Goal: Task Accomplishment & Management: Use online tool/utility

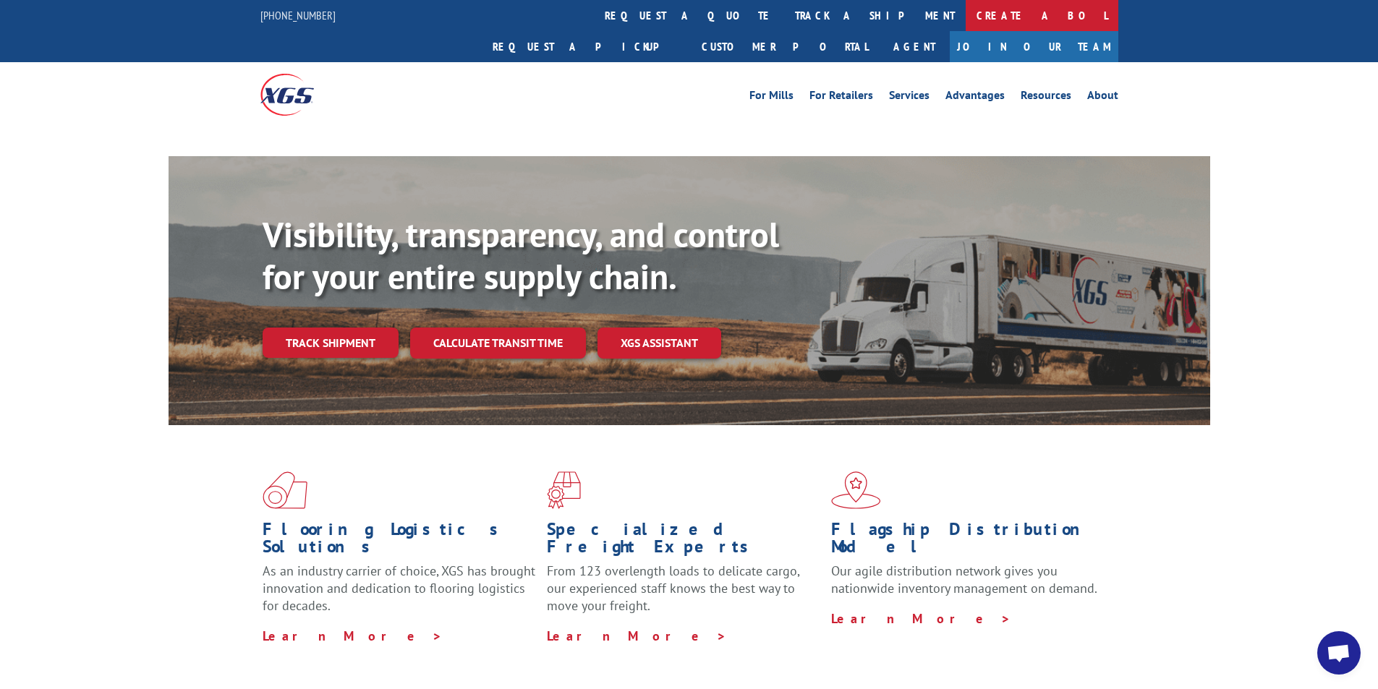
click at [966, 17] on link "Create a BOL" at bounding box center [1042, 15] width 153 height 31
click at [966, 13] on link "Create a BOL" at bounding box center [1042, 15] width 153 height 31
click at [966, 19] on link "Create a BOL" at bounding box center [1042, 15] width 153 height 31
click at [966, 12] on link "Create a BOL" at bounding box center [1042, 15] width 153 height 31
click at [966, 11] on link "Create a BOL" at bounding box center [1042, 15] width 153 height 31
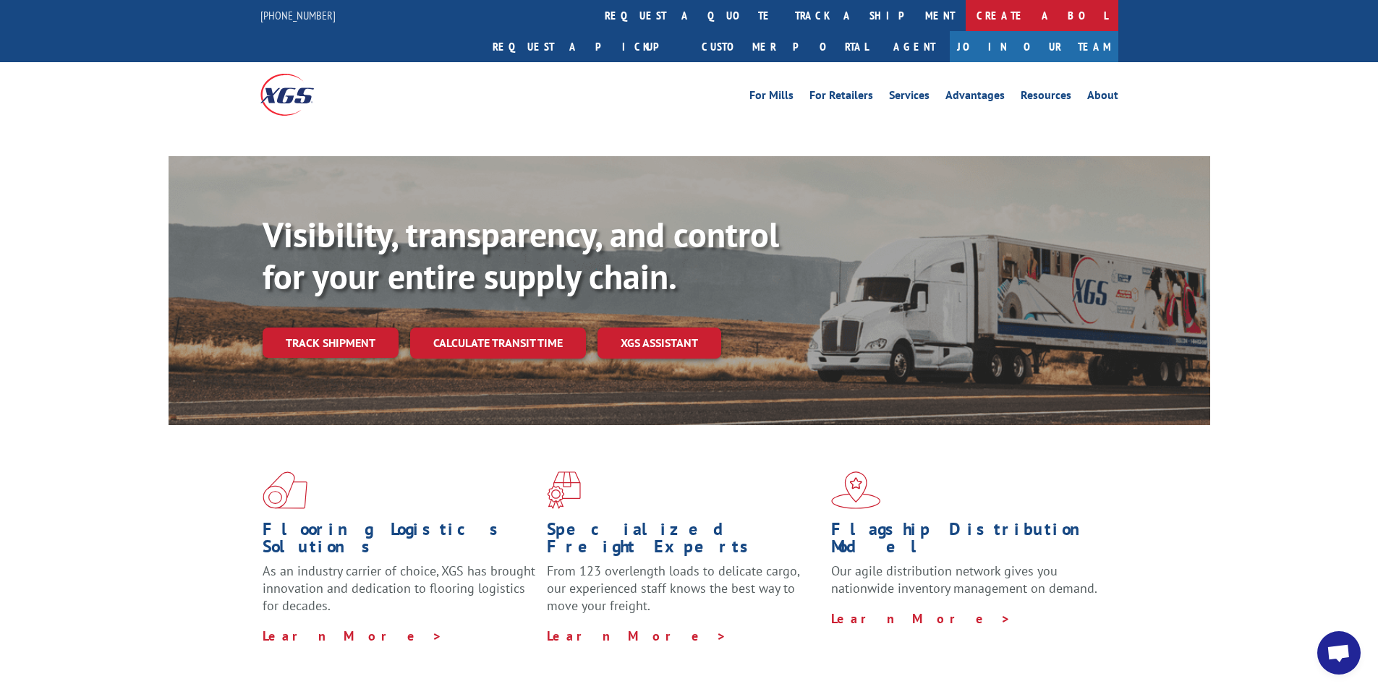
click at [966, 13] on link "Create a BOL" at bounding box center [1042, 15] width 153 height 31
click at [966, 12] on link "Create a BOL" at bounding box center [1042, 15] width 153 height 31
click at [966, 13] on link "Create a BOL" at bounding box center [1042, 15] width 153 height 31
